Goal: Task Accomplishment & Management: Manage account settings

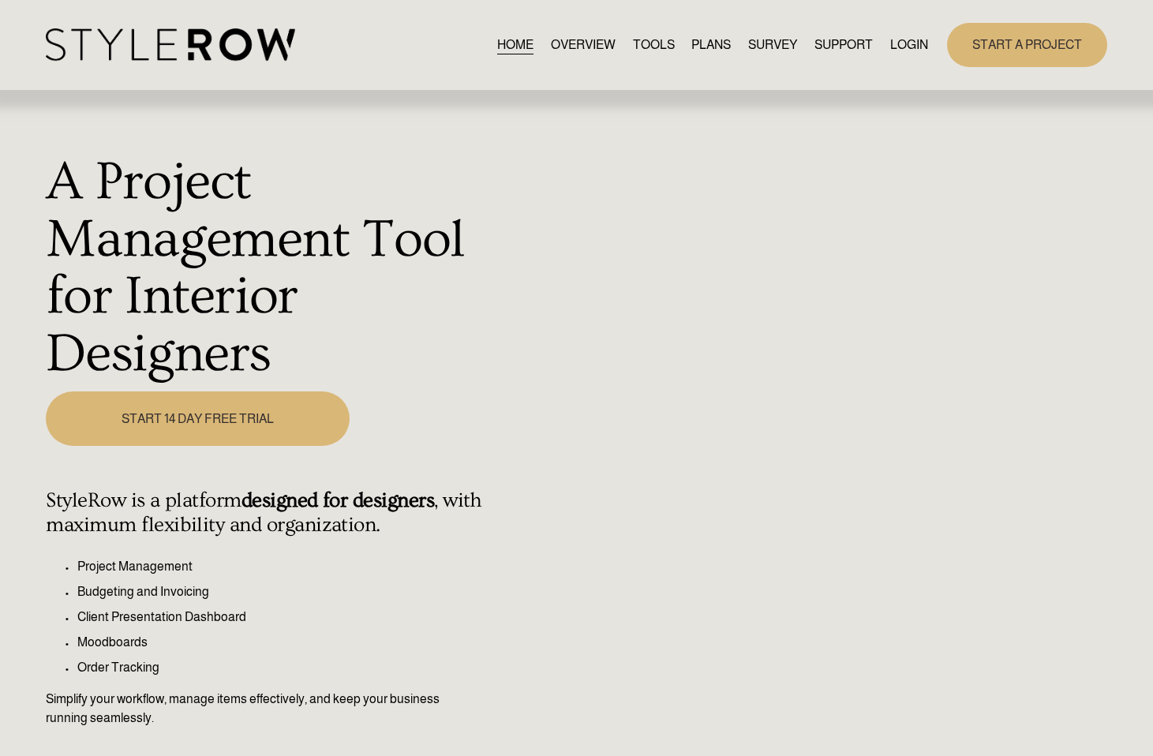
click at [911, 39] on link "LOGIN" at bounding box center [909, 44] width 38 height 21
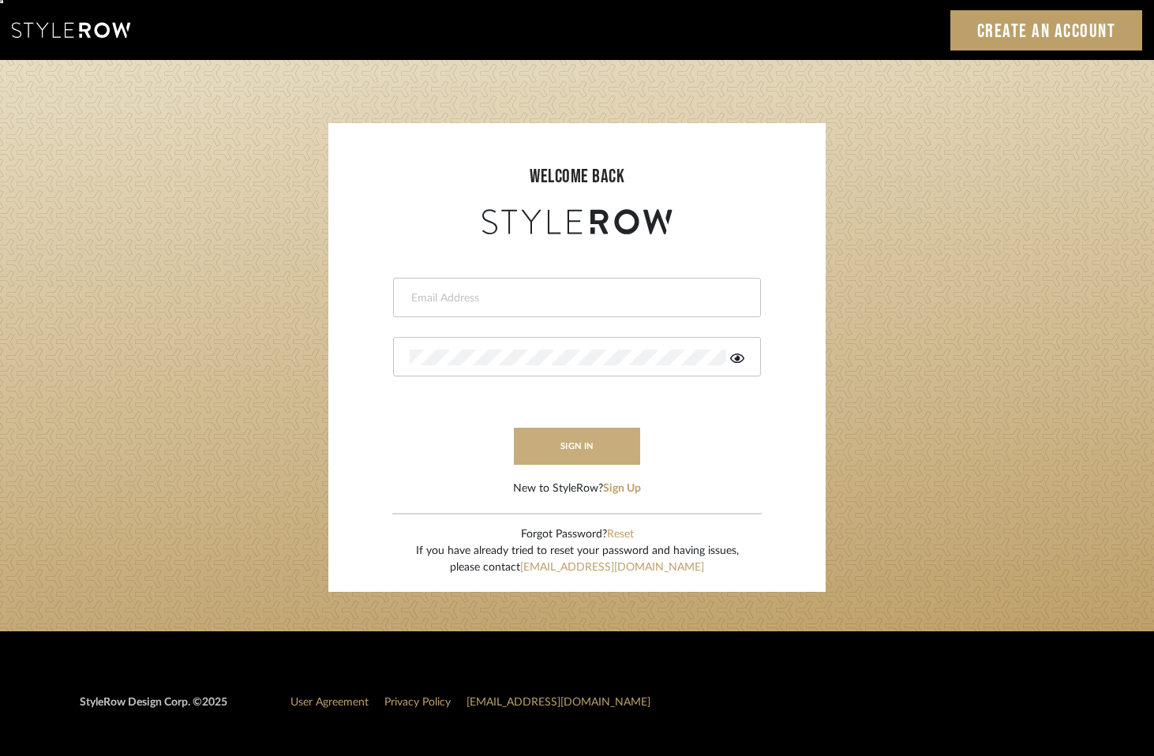
type input "[PERSON_NAME][EMAIL_ADDRESS][DOMAIN_NAME]"
click at [580, 437] on button "sign in" at bounding box center [577, 446] width 126 height 37
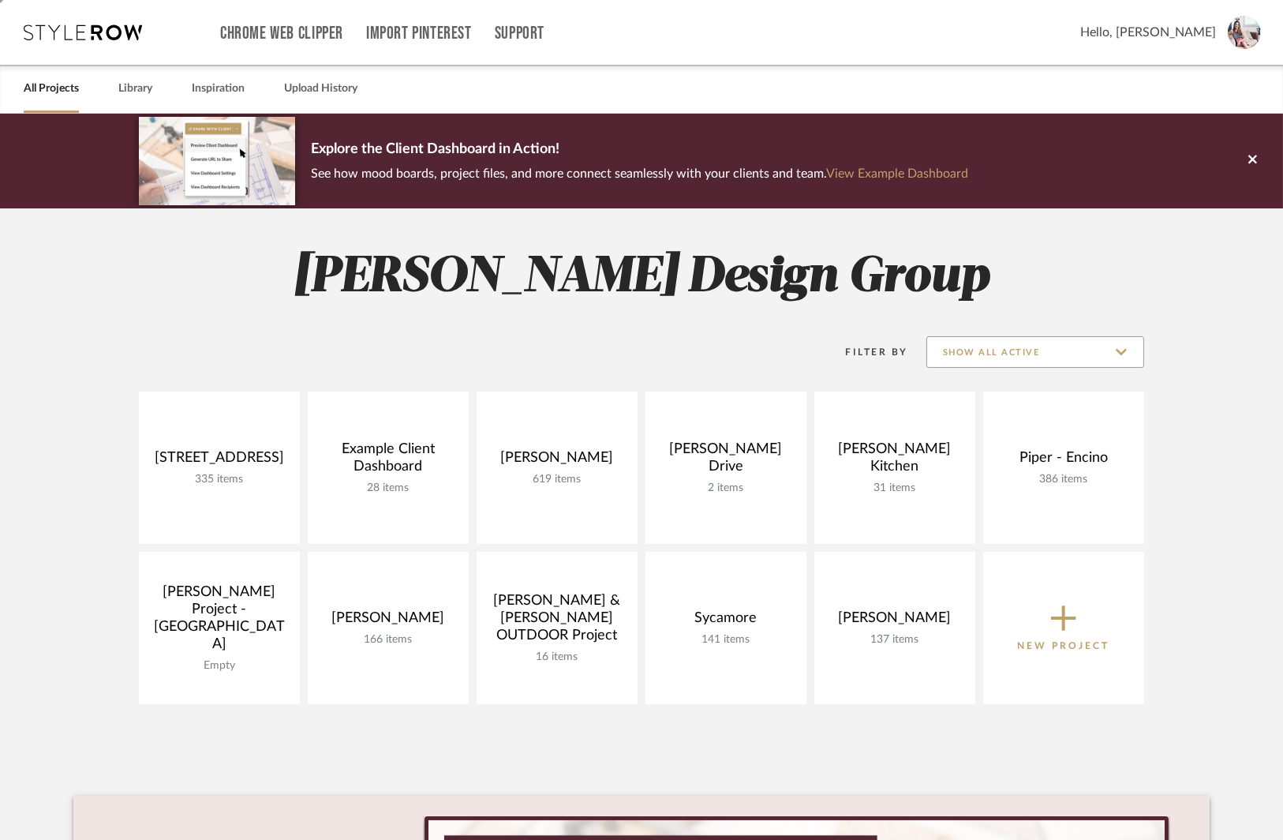
click at [992, 360] on input "Show All Active" at bounding box center [1035, 352] width 218 height 32
click at [963, 467] on span "Archived" at bounding box center [1037, 466] width 187 height 13
type input "Archived"
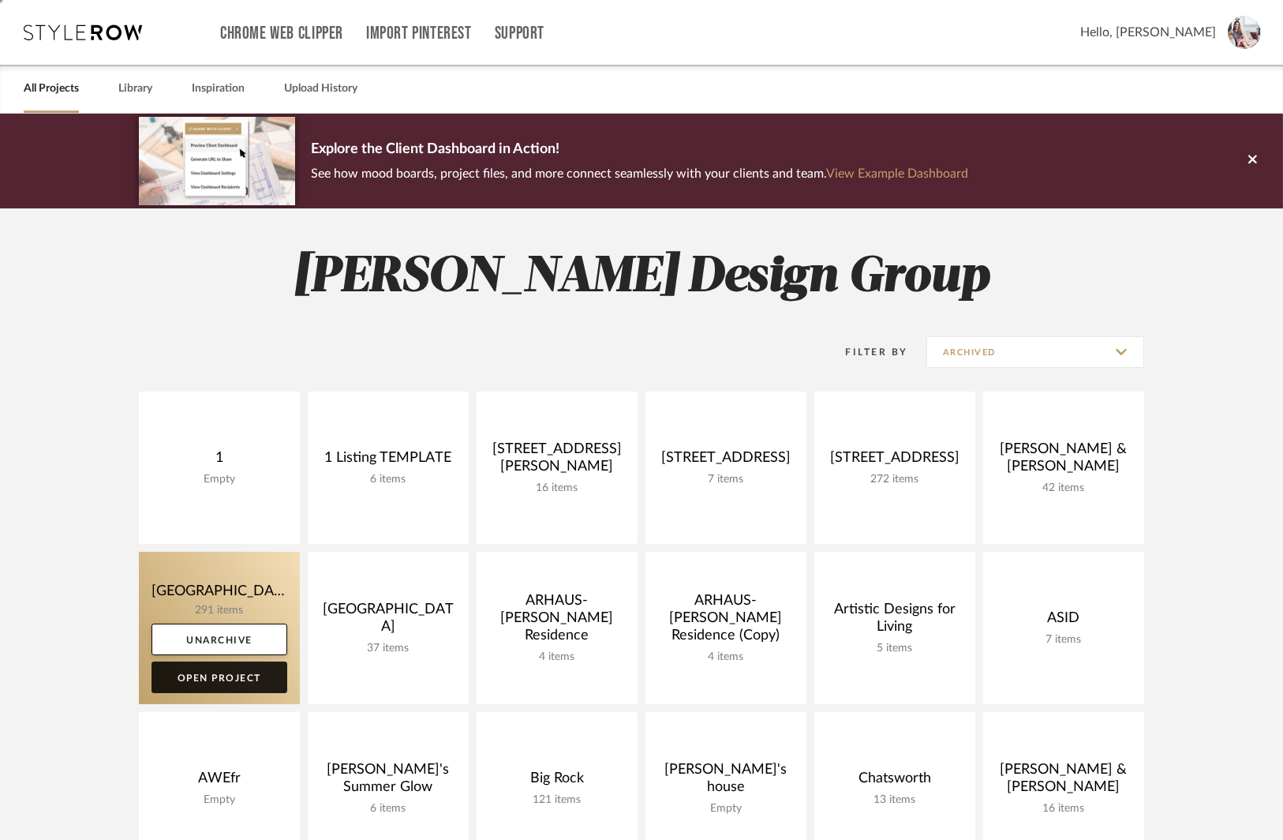
click at [208, 681] on link "Open Project" at bounding box center [219, 677] width 136 height 32
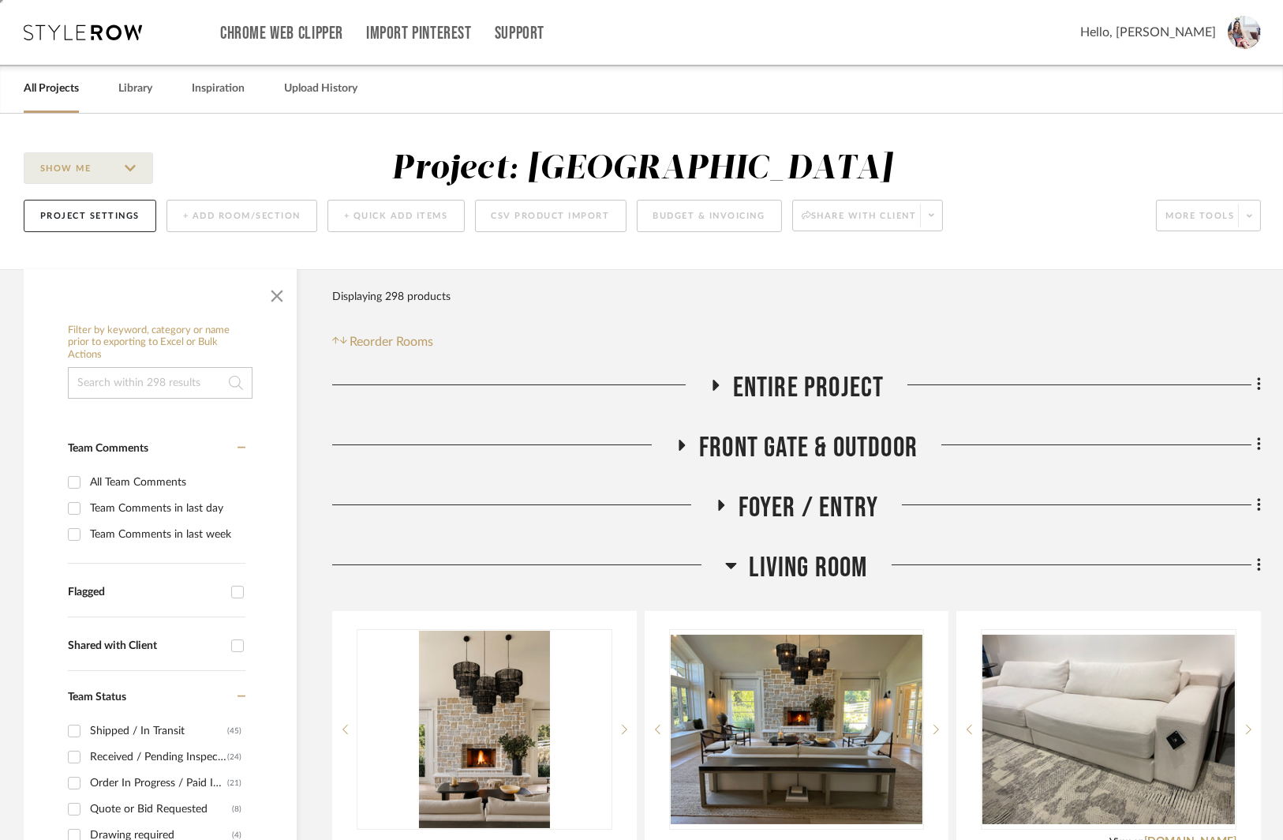
click at [125, 394] on input at bounding box center [160, 383] width 185 height 32
type input "sofa"
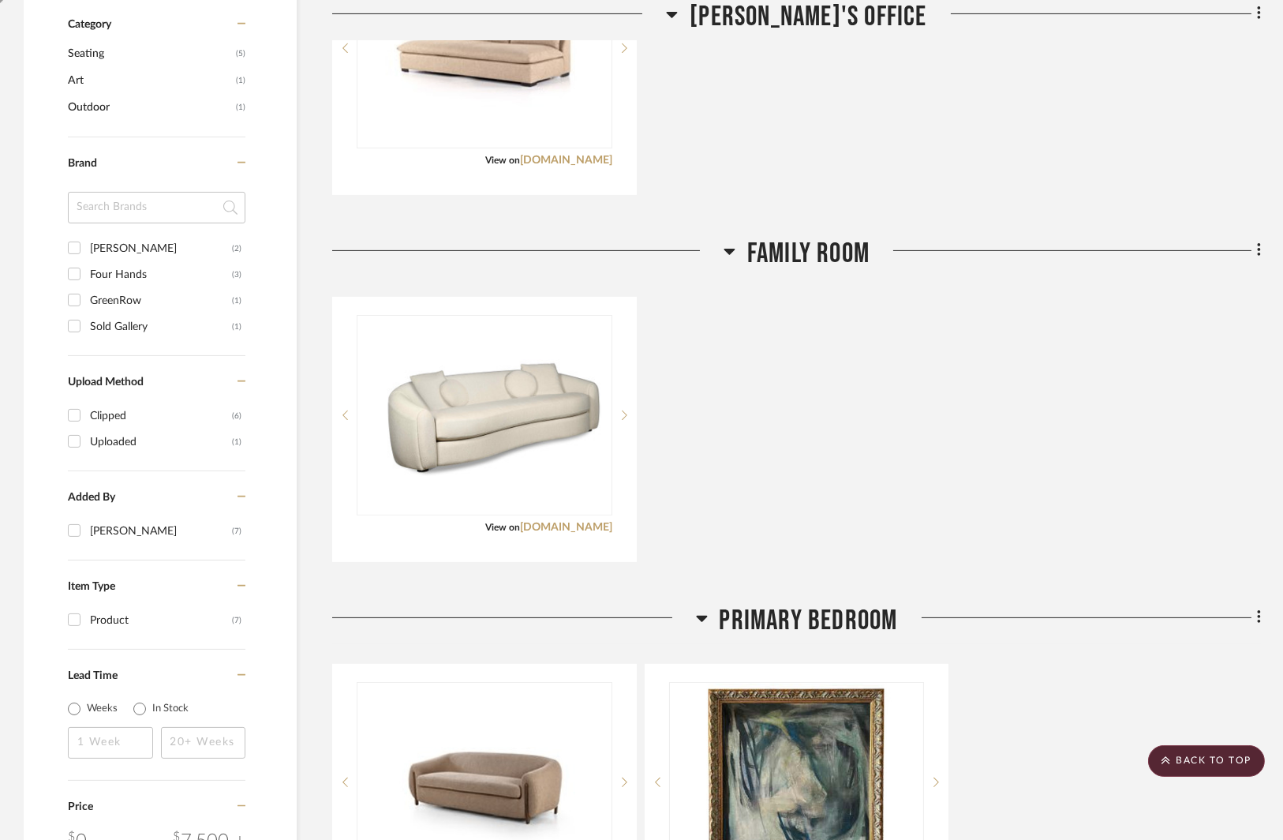
scroll to position [952, 0]
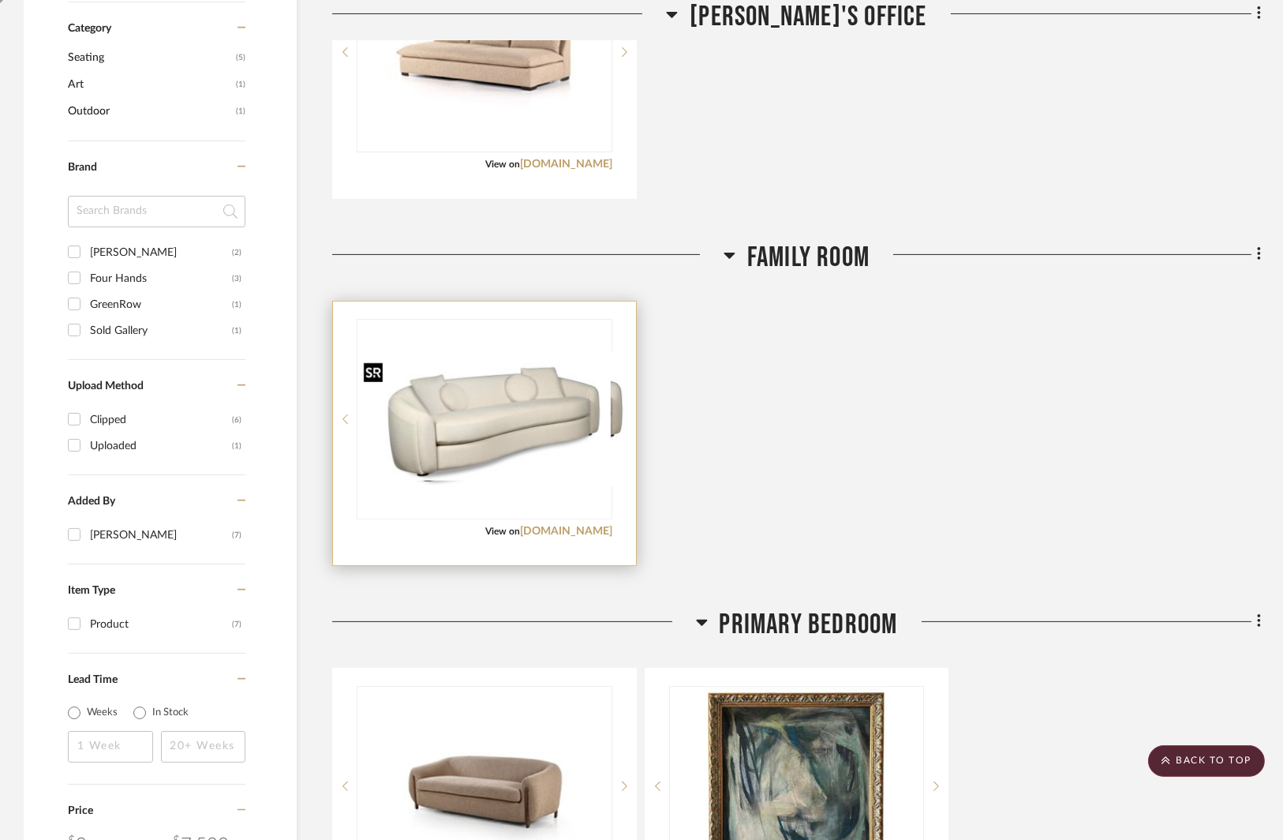
click at [473, 425] on img at bounding box center [484, 418] width 252 height 123
click at [473, 425] on img "0" at bounding box center [484, 418] width 252 height 123
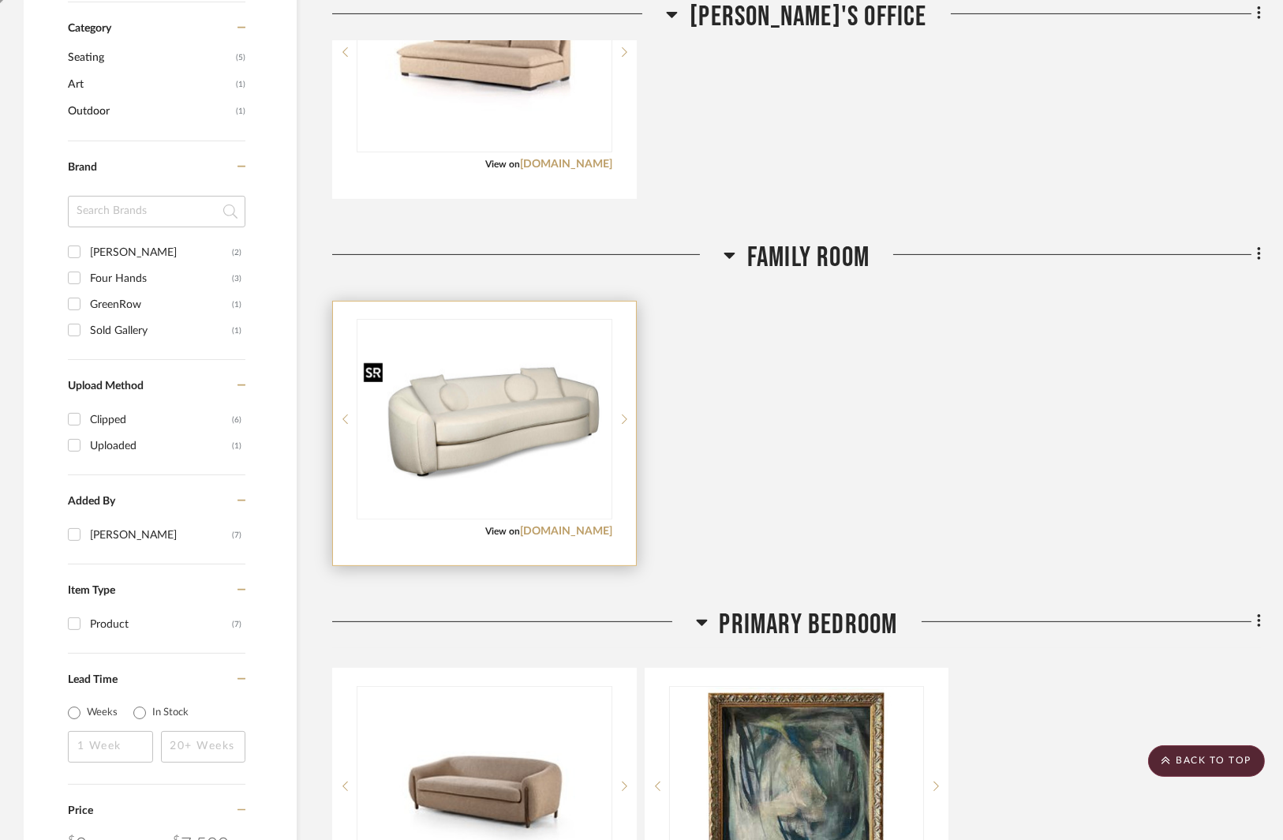
click at [473, 425] on img "0" at bounding box center [484, 418] width 252 height 123
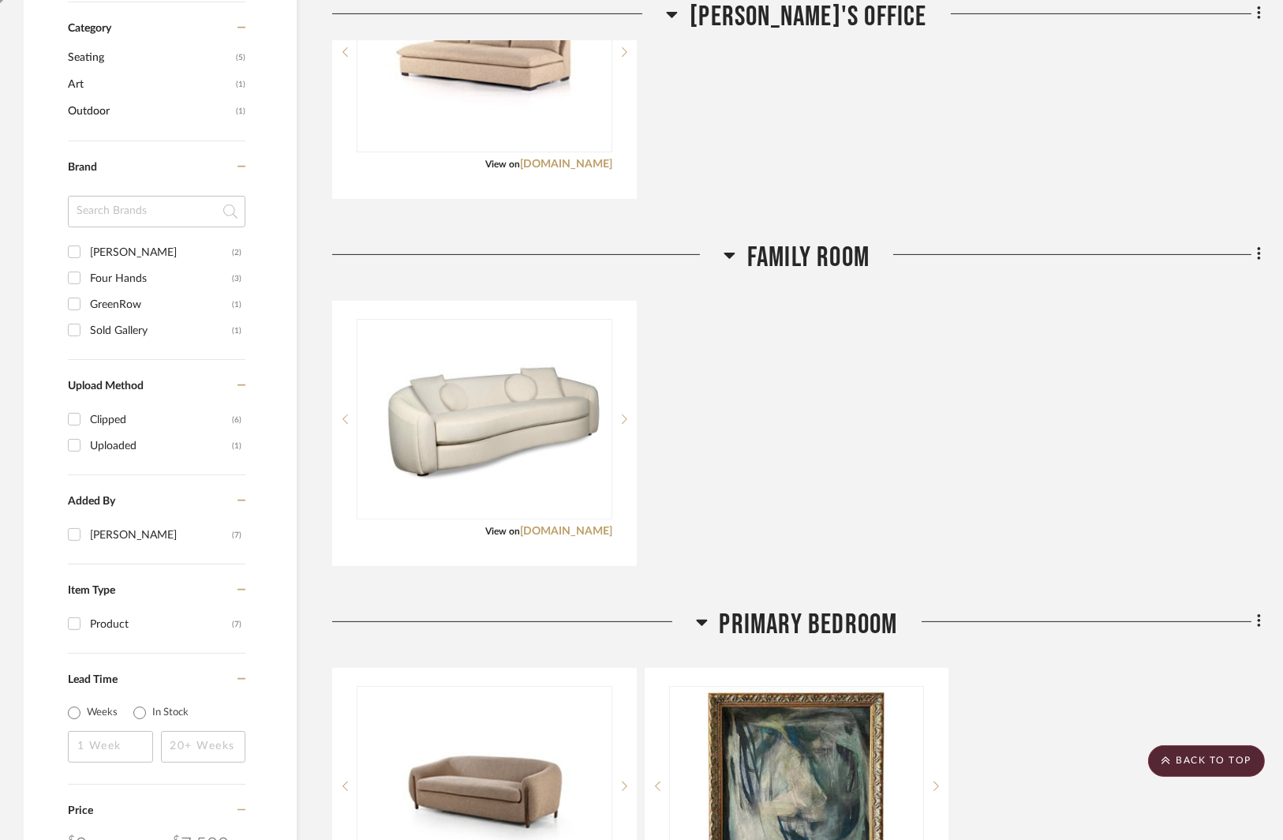
click at [738, 432] on div "LIMOGE SOFA View on alfonsomarina.com By Alfonso Marina Brunswick Snow from Hol…" at bounding box center [796, 433] width 929 height 265
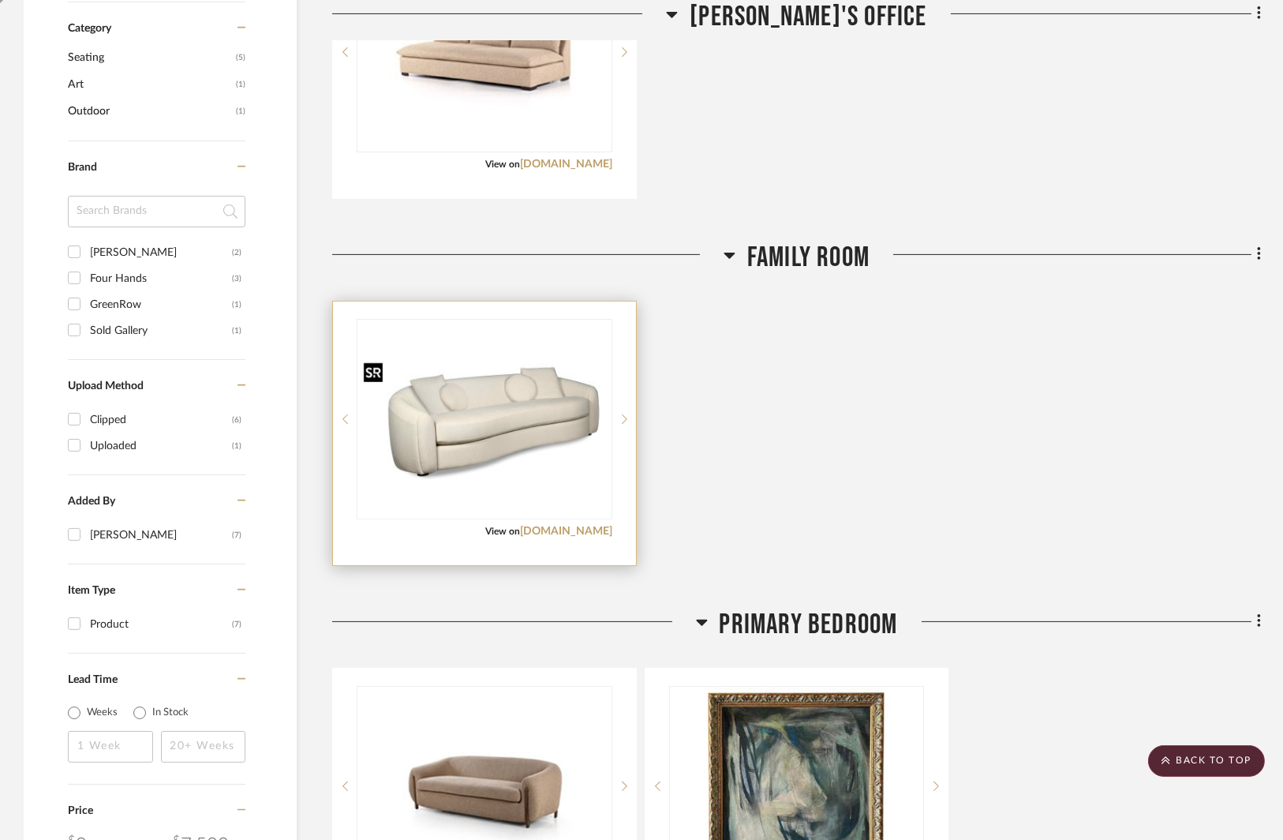
click at [497, 420] on img "0" at bounding box center [484, 418] width 252 height 123
click at [625, 416] on icon at bounding box center [625, 418] width 6 height 11
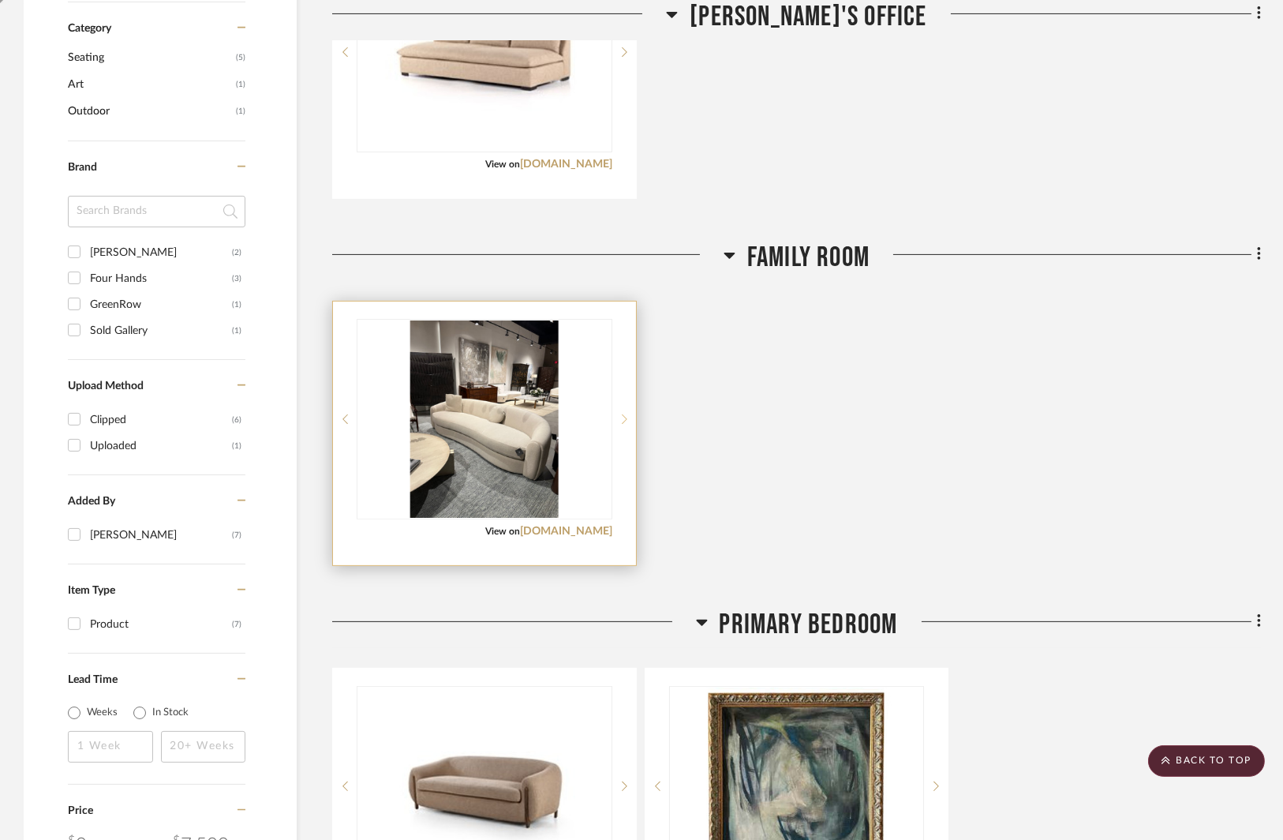
click at [625, 416] on icon at bounding box center [625, 418] width 6 height 11
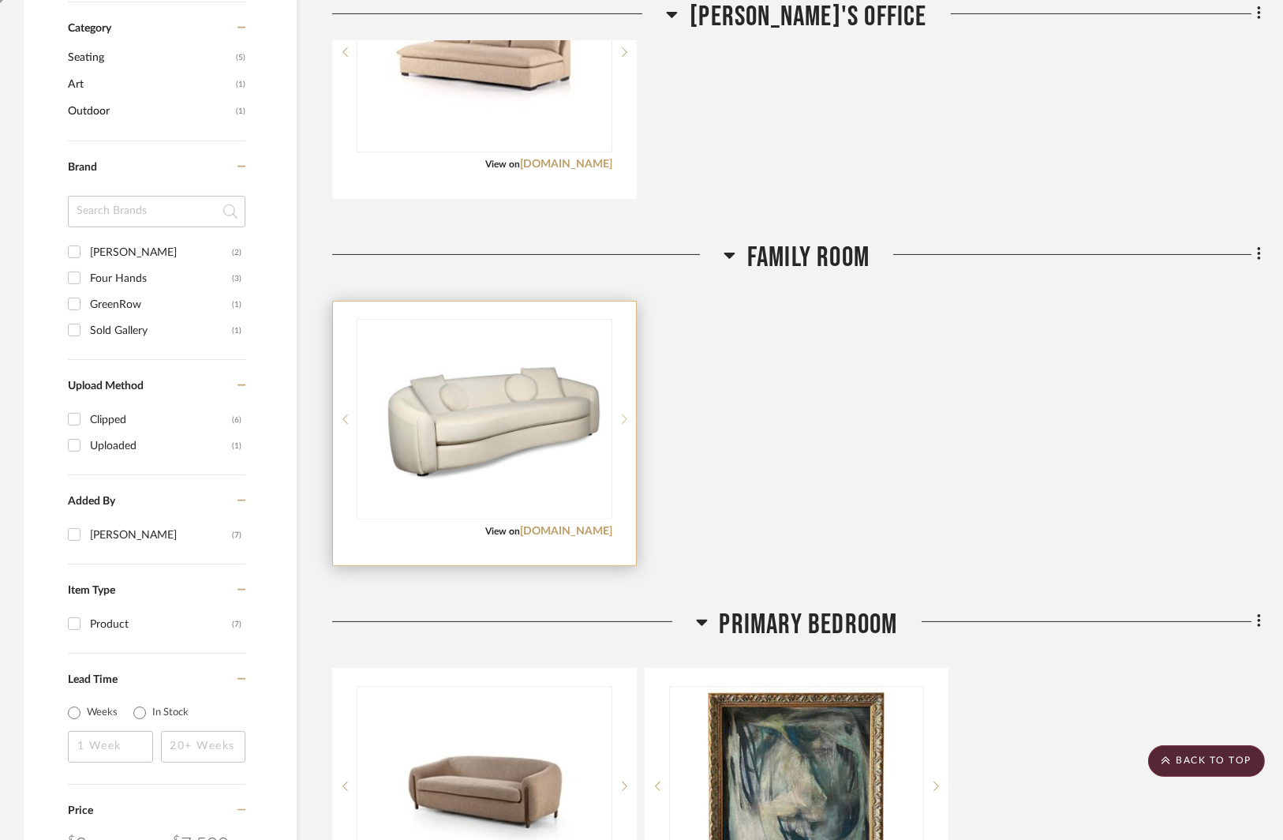
click at [625, 416] on icon at bounding box center [625, 418] width 6 height 11
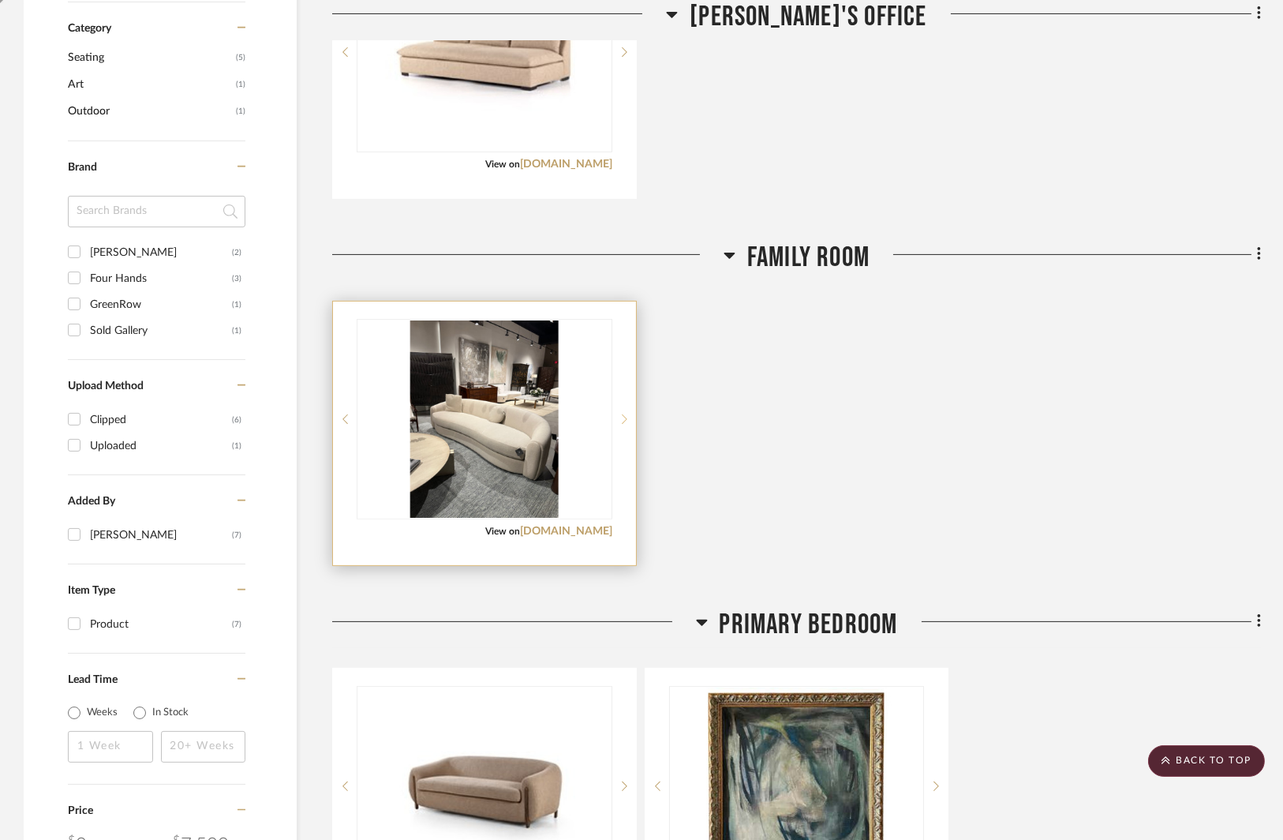
click at [625, 416] on icon at bounding box center [625, 418] width 6 height 11
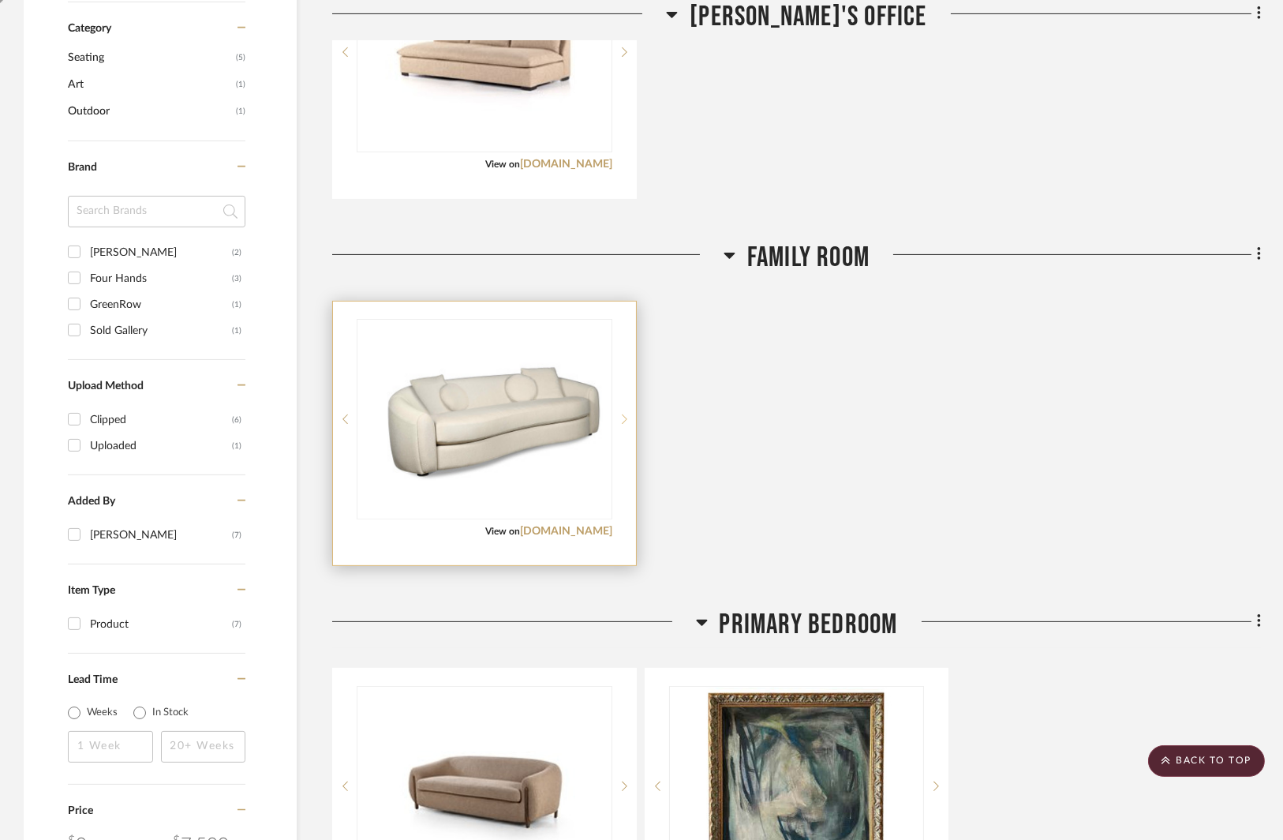
click at [625, 416] on icon at bounding box center [625, 418] width 6 height 11
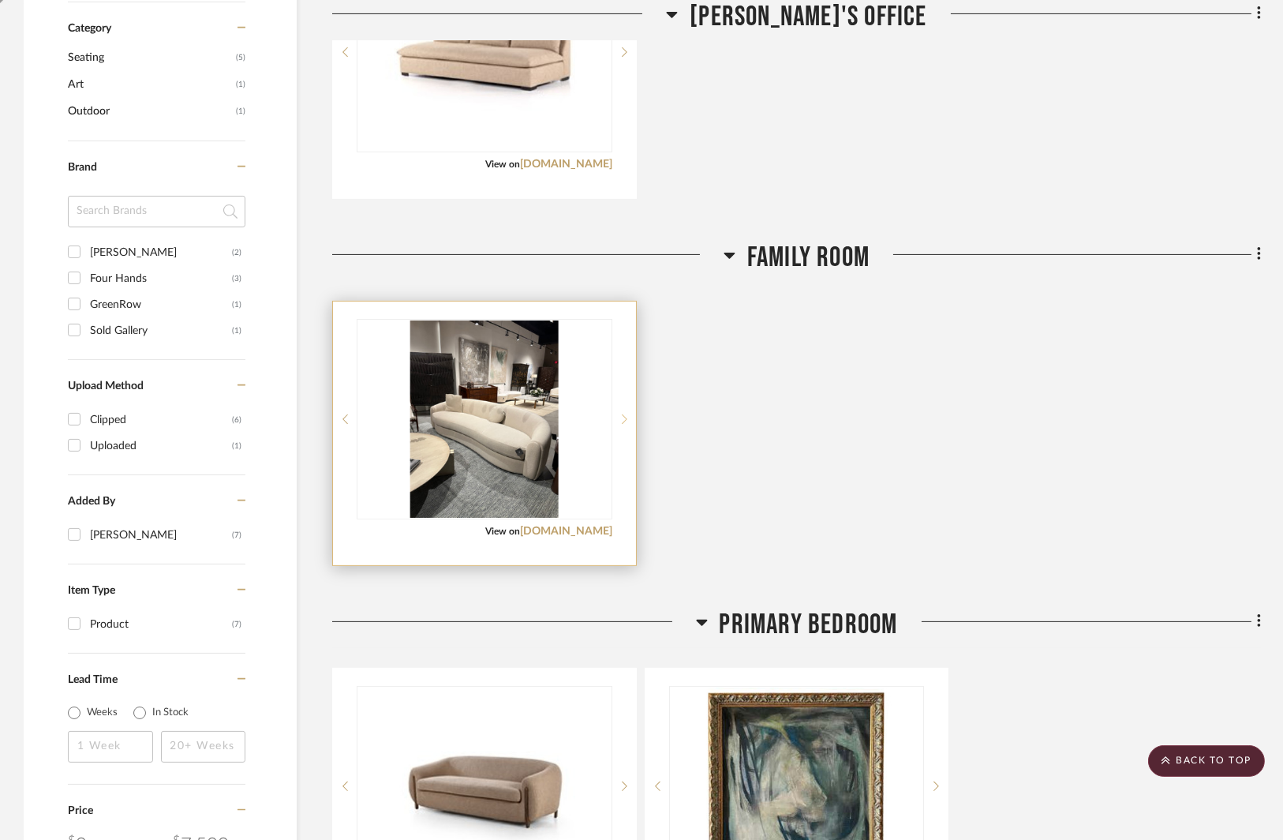
click at [625, 417] on icon at bounding box center [625, 418] width 6 height 11
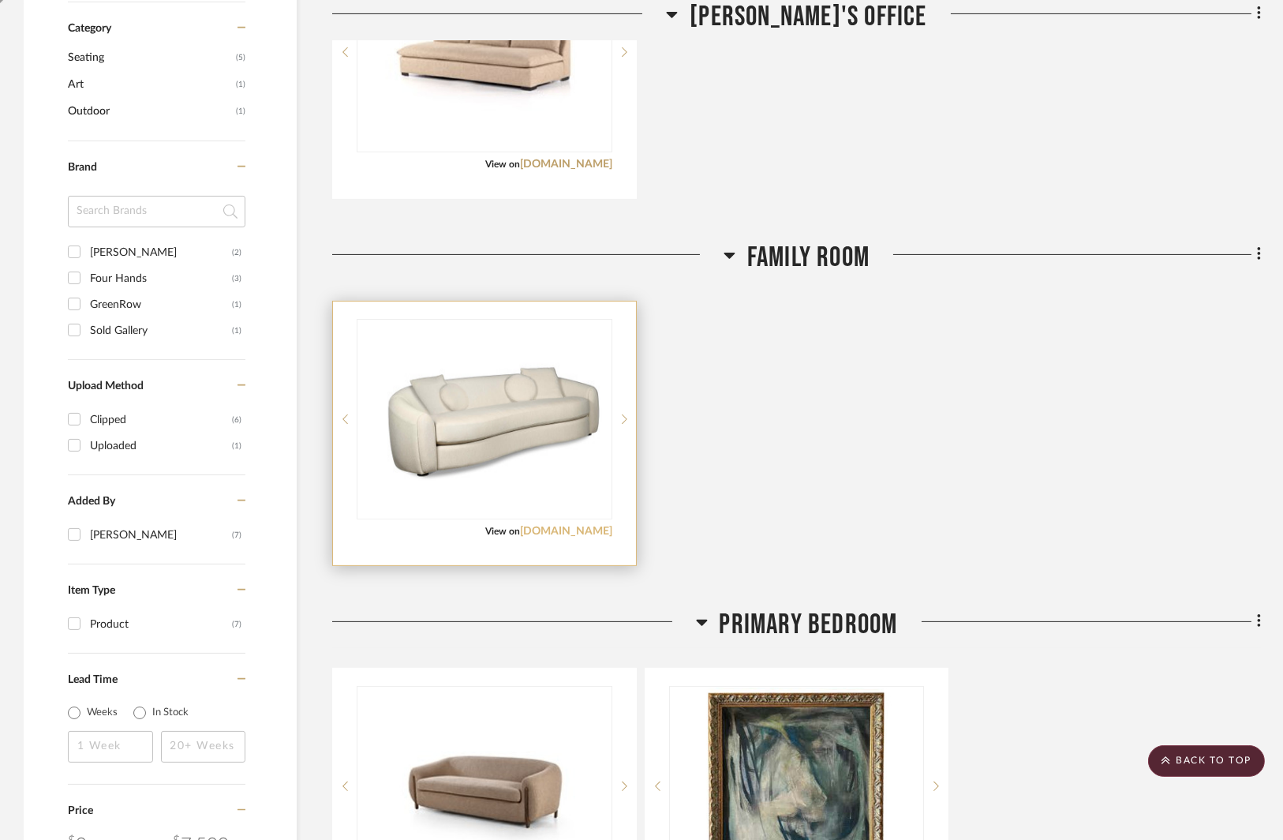
click at [565, 530] on link "alfonsomarina.com" at bounding box center [566, 530] width 92 height 11
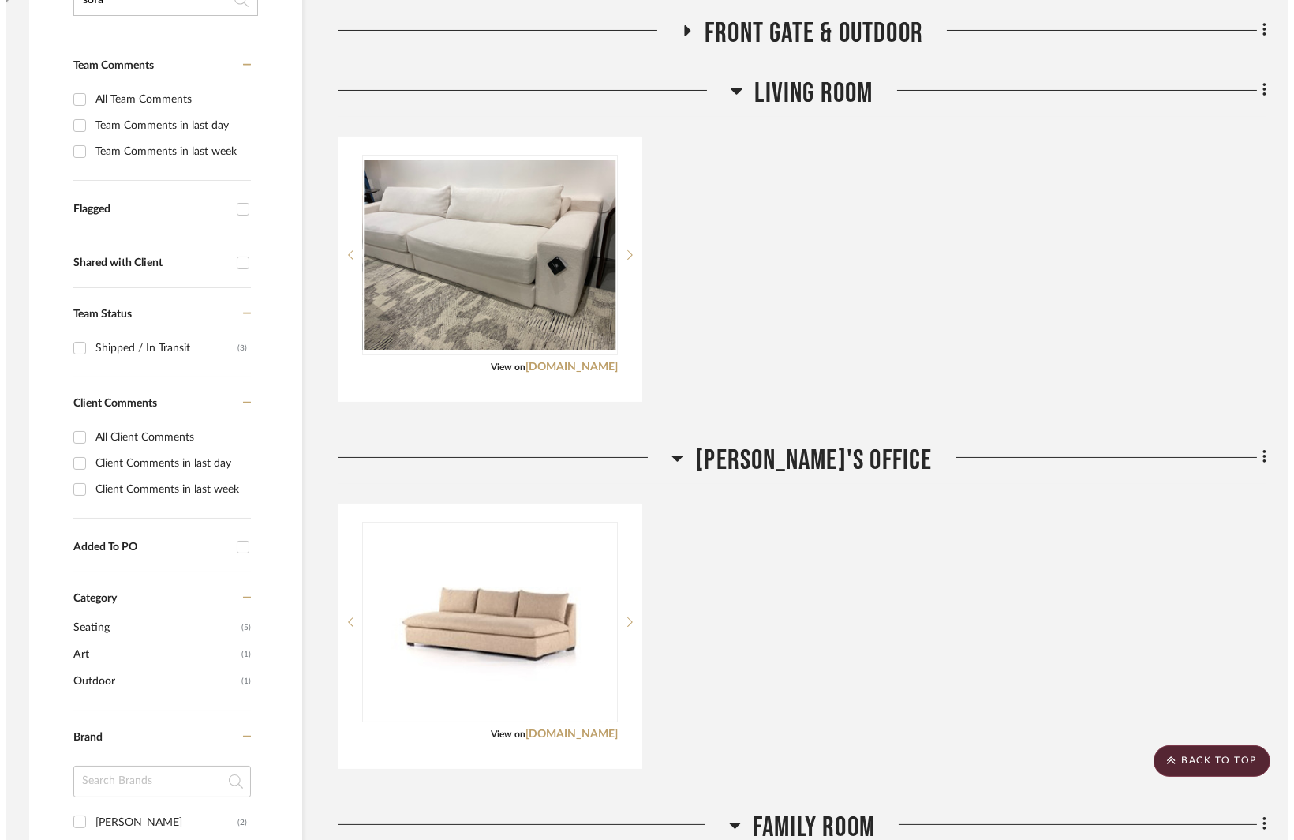
scroll to position [0, 0]
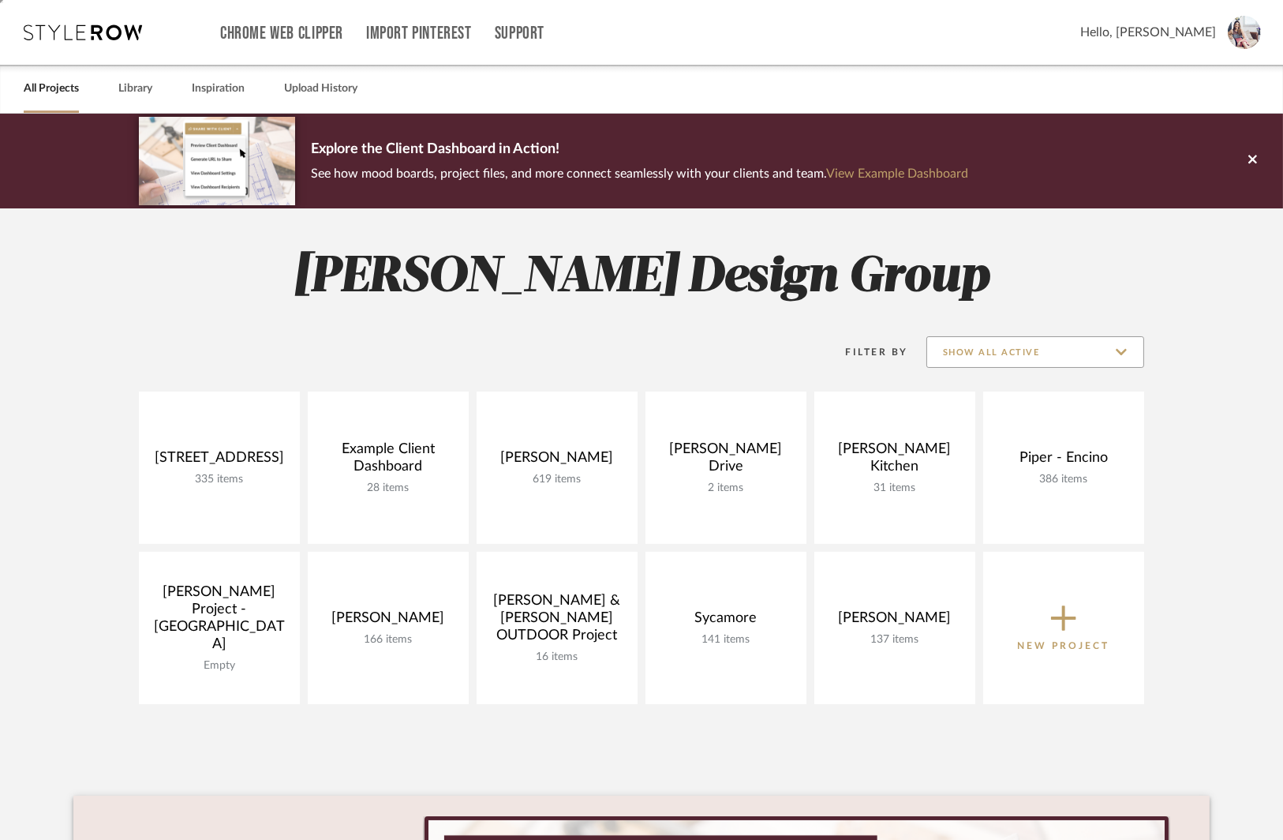
click at [995, 352] on input "Show All Active" at bounding box center [1035, 352] width 218 height 32
click at [955, 477] on span "Archived" at bounding box center [1035, 467] width 216 height 38
type input "Archived"
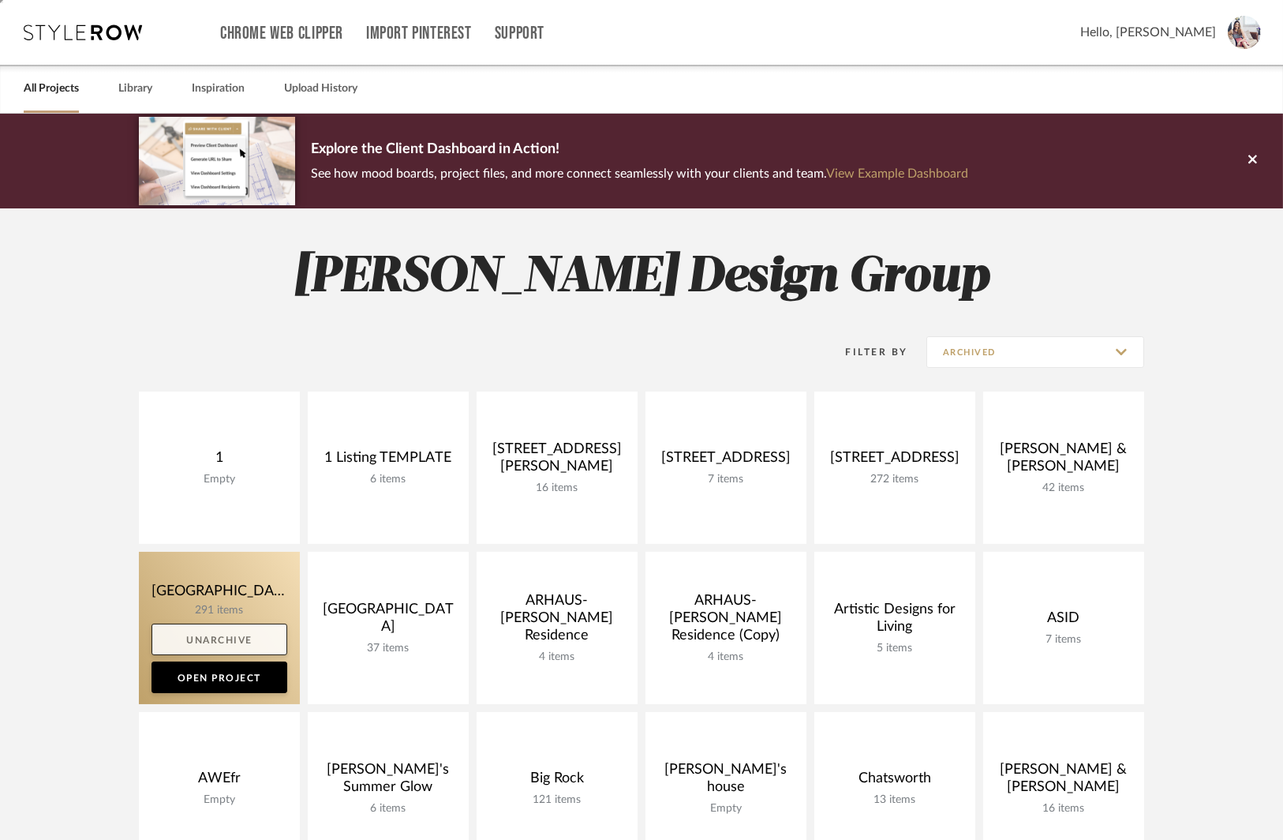
click at [227, 636] on link "Unarchive" at bounding box center [219, 639] width 136 height 32
